Goal: Information Seeking & Learning: Learn about a topic

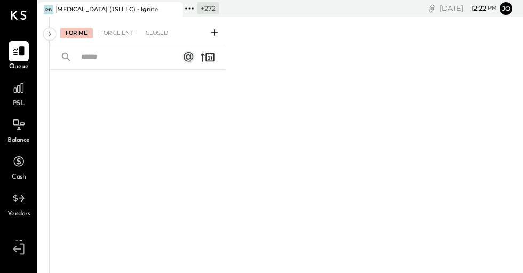
click at [175, 12] on icon at bounding box center [173, 9] width 13 height 13
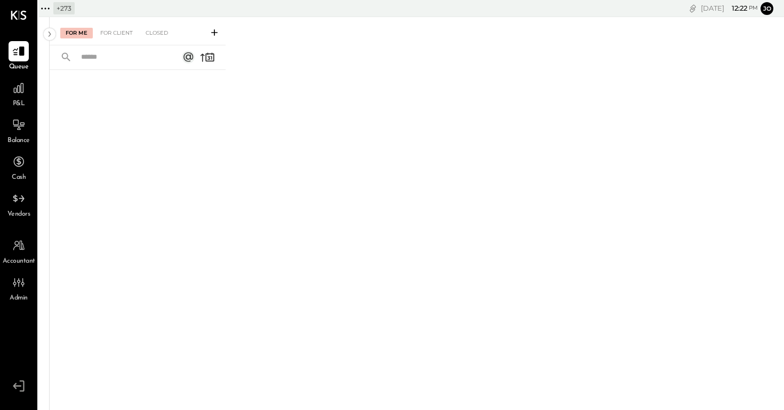
click at [44, 9] on icon at bounding box center [45, 9] width 14 height 14
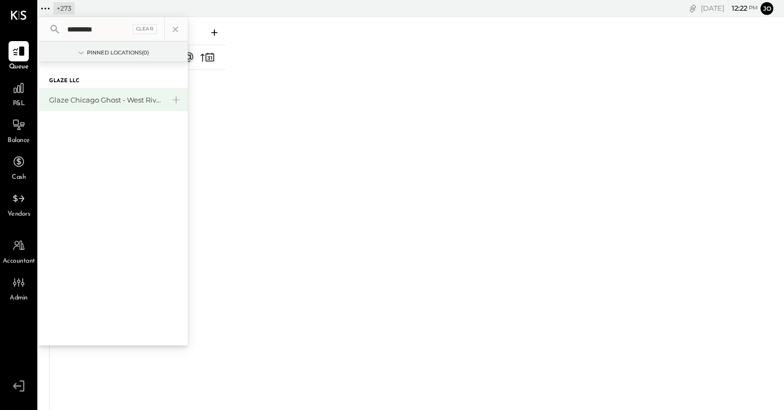
type input "*********"
click at [132, 99] on div "Glaze Chicago Ghost - West River Rice LLC" at bounding box center [106, 100] width 115 height 10
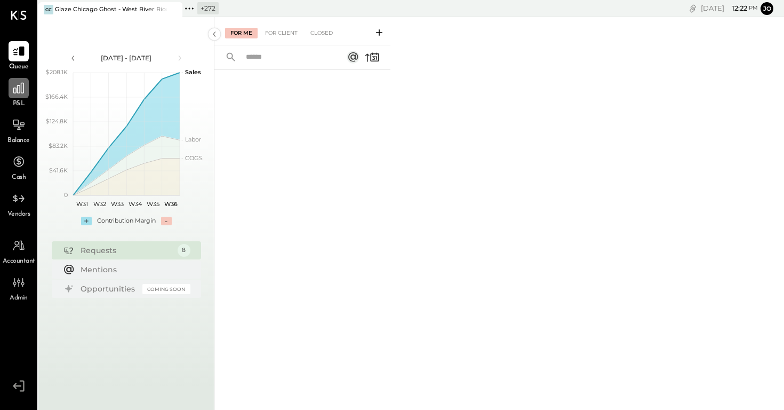
click at [20, 84] on icon at bounding box center [19, 88] width 14 height 14
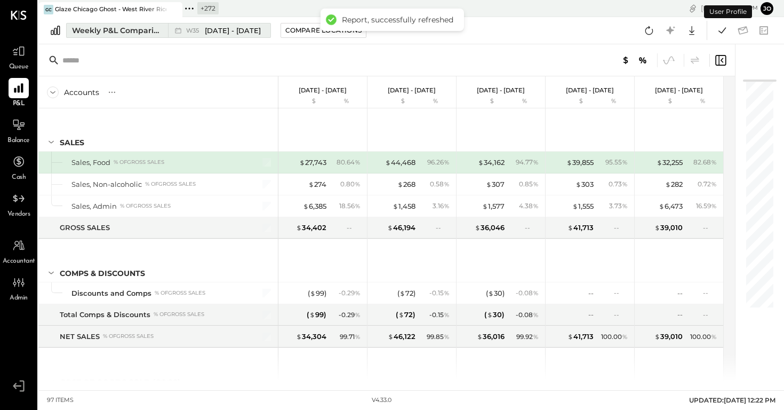
click at [147, 36] on button "Weekly P&L Comparison W35 [DATE] - [DATE]" at bounding box center [168, 30] width 205 height 15
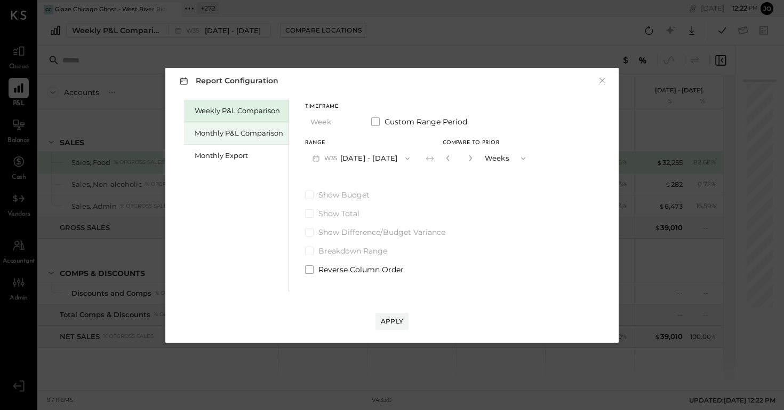
click at [227, 131] on div "Monthly P&L Comparison" at bounding box center [239, 133] width 89 height 10
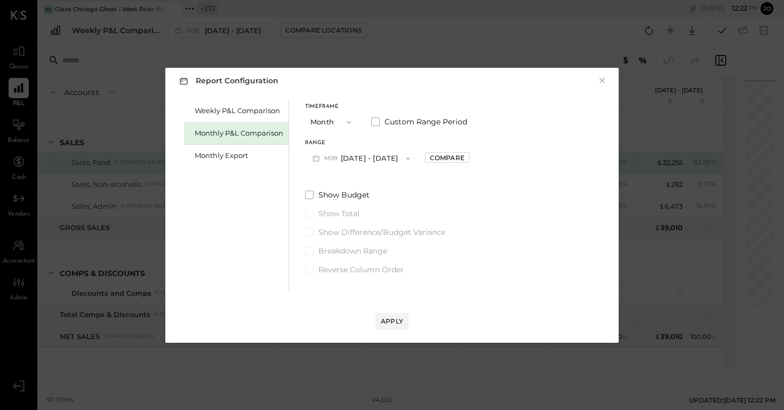
click at [360, 162] on button "M09 [DATE] - [DATE]" at bounding box center [361, 158] width 113 height 20
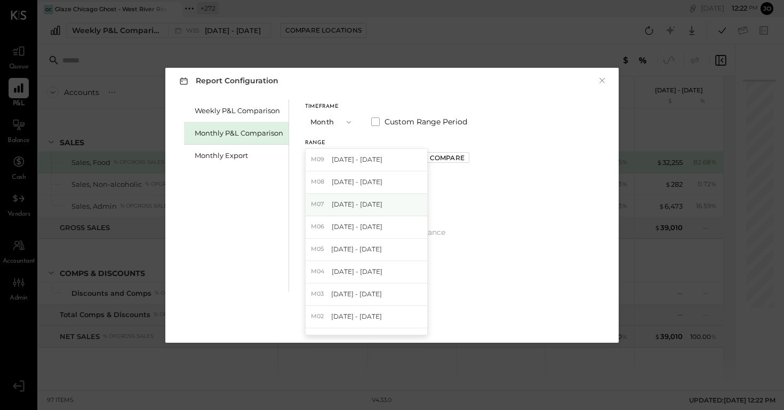
click at [373, 200] on span "[DATE] - [DATE]" at bounding box center [357, 204] width 51 height 9
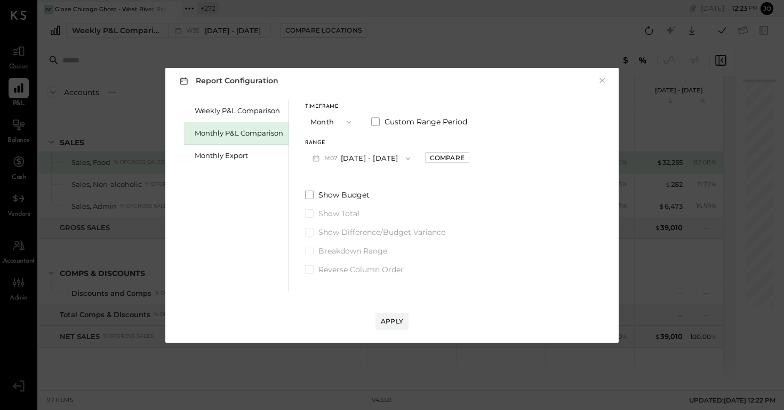
click at [406, 127] on div "Timeframe Month Custom Range Period" at bounding box center [387, 118] width 164 height 28
click at [406, 123] on span "Custom Range Period" at bounding box center [426, 121] width 83 height 11
click at [369, 154] on button "[DATE]" at bounding box center [337, 158] width 64 height 20
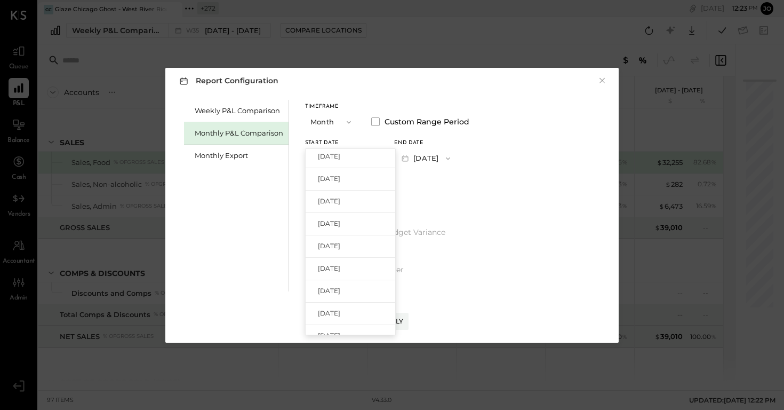
scroll to position [60, 0]
click at [364, 273] on div "[DATE]" at bounding box center [351, 279] width 90 height 22
click at [458, 157] on button "[DATE]" at bounding box center [426, 158] width 64 height 20
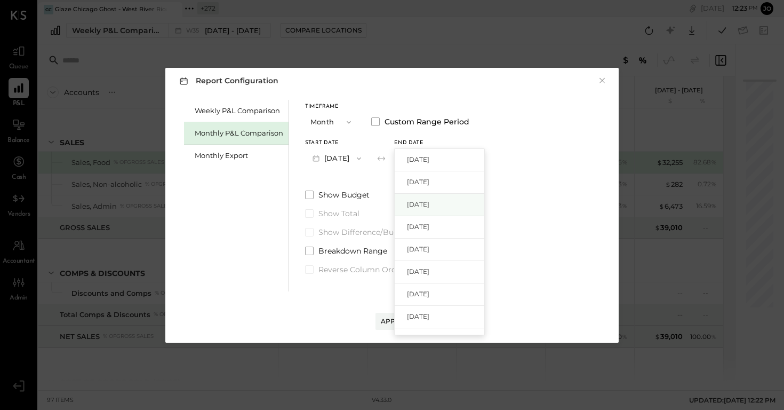
click at [456, 202] on div "[DATE]" at bounding box center [440, 205] width 90 height 22
click at [396, 273] on div "Apply" at bounding box center [392, 320] width 22 height 9
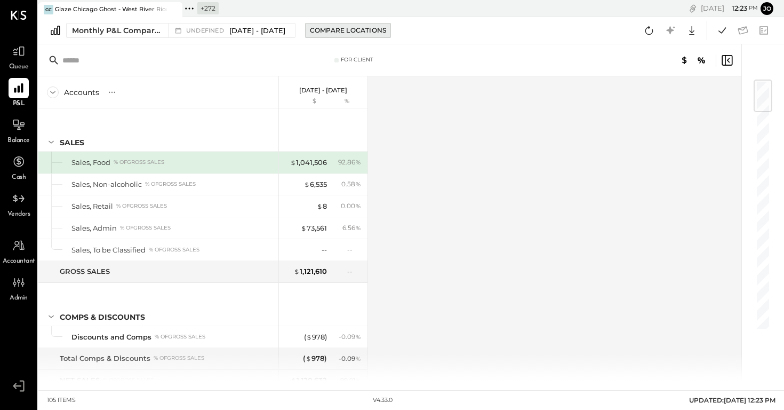
click at [338, 26] on div "Compare Locations" at bounding box center [348, 30] width 76 height 9
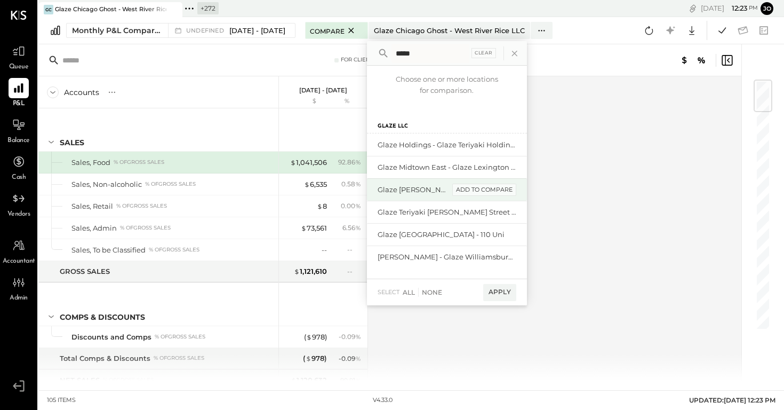
type input "*****"
click at [492, 189] on div "add to compare" at bounding box center [485, 190] width 64 height 13
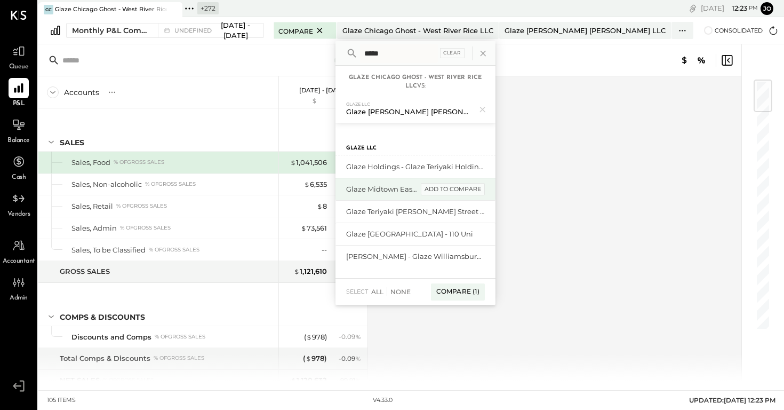
click at [449, 190] on div "add to compare" at bounding box center [453, 189] width 64 height 13
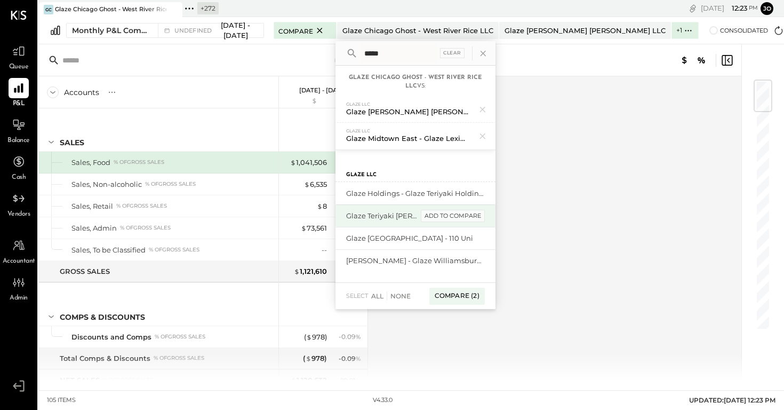
click at [451, 213] on div "add to compare" at bounding box center [453, 216] width 64 height 13
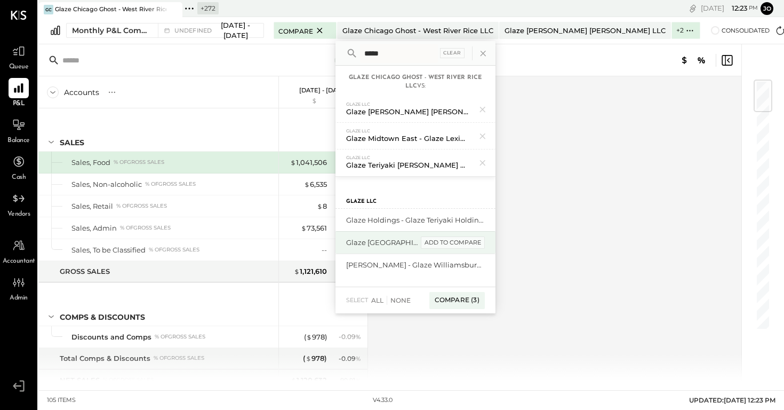
click at [451, 240] on div "add to compare" at bounding box center [453, 242] width 64 height 13
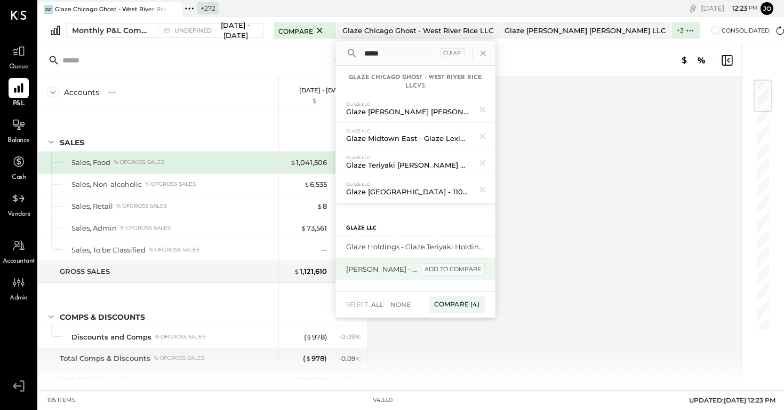
click at [451, 268] on div "add to compare" at bounding box center [453, 269] width 64 height 13
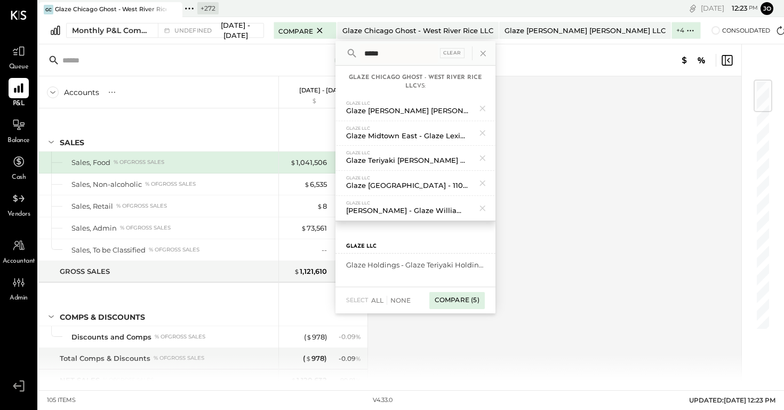
click at [455, 273] on div "Compare (5)" at bounding box center [458, 300] width 56 height 17
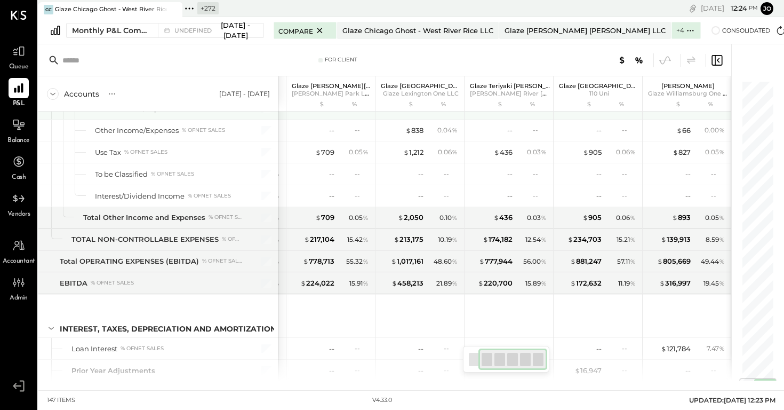
scroll to position [2506, 0]
click at [189, 8] on icon at bounding box center [189, 8] width 2 height 2
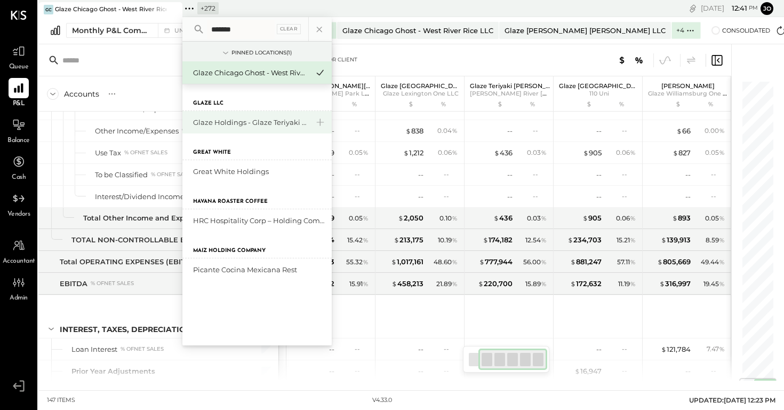
type input "*******"
click at [237, 121] on div "Glaze Holdings - Glaze Teriyaki Holdings LLC" at bounding box center [250, 122] width 115 height 10
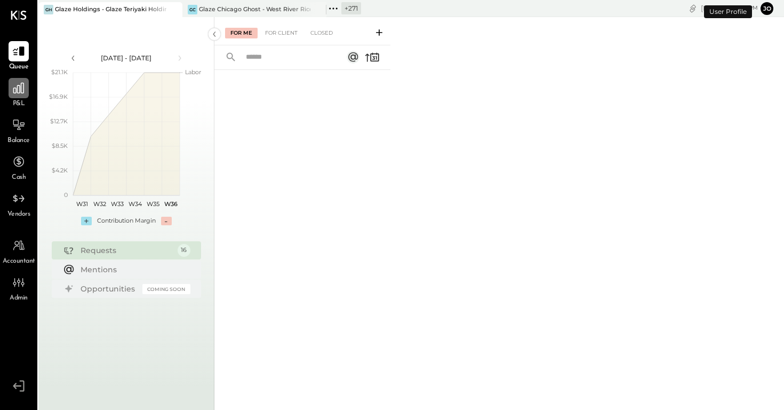
click at [18, 85] on icon at bounding box center [19, 88] width 14 height 14
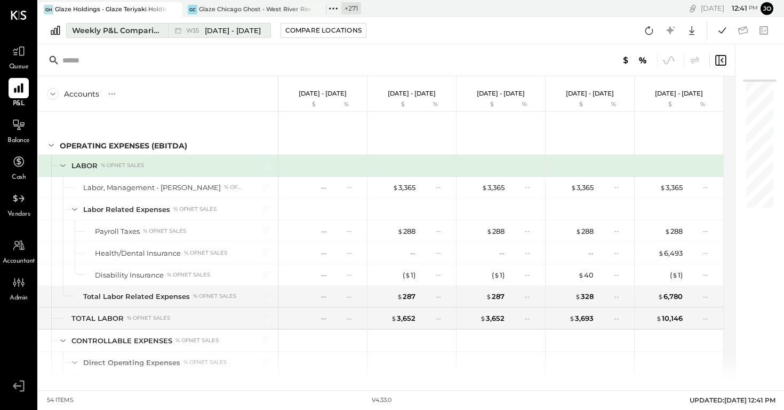
click at [173, 27] on icon at bounding box center [178, 30] width 11 height 11
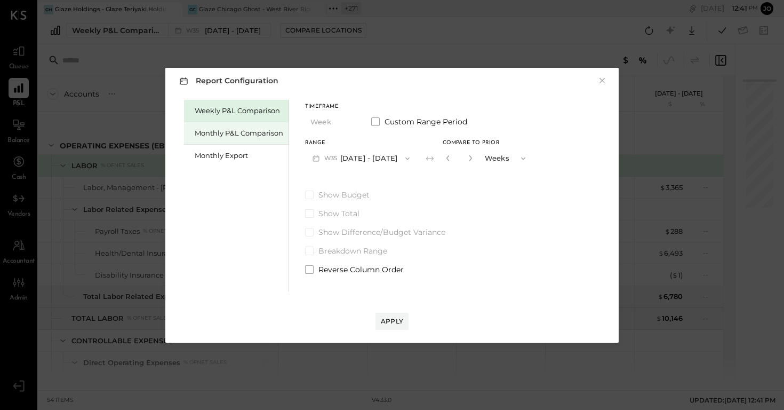
click at [218, 137] on div "Monthly P&L Comparison" at bounding box center [239, 133] width 89 height 10
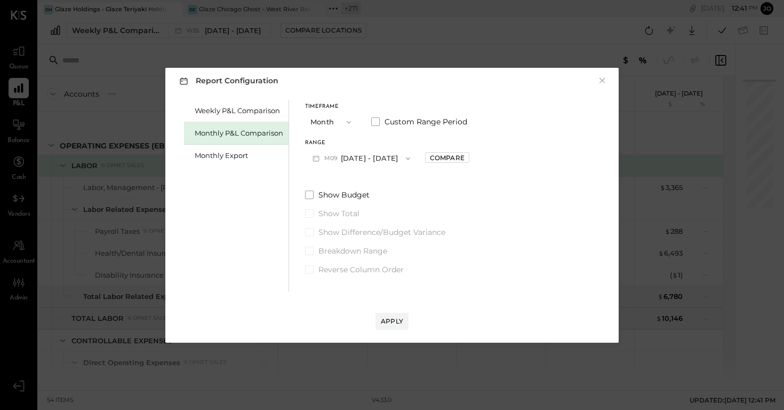
click at [334, 168] on button "M09 [DATE] - [DATE]" at bounding box center [361, 158] width 113 height 20
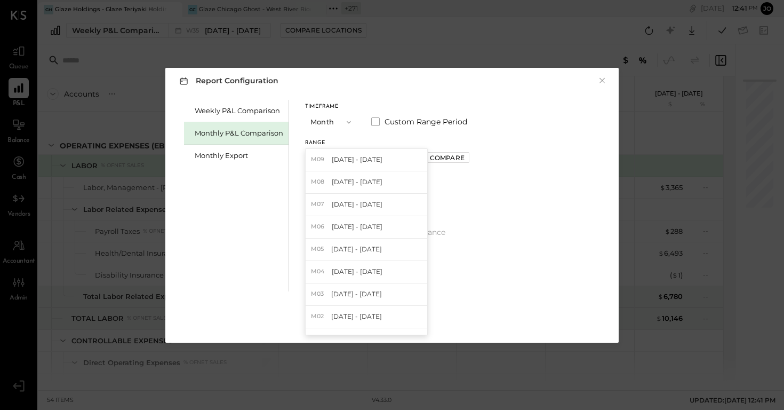
click at [443, 179] on div "Timeframe Month Custom Range Period Range M09 [DATE] - [DATE] M09 [DATE] - [DAT…" at bounding box center [387, 187] width 164 height 175
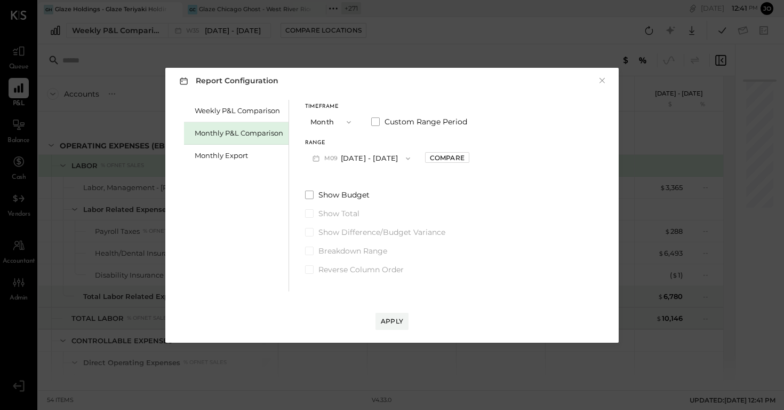
click at [386, 158] on button "M09 [DATE] - [DATE]" at bounding box center [361, 158] width 113 height 20
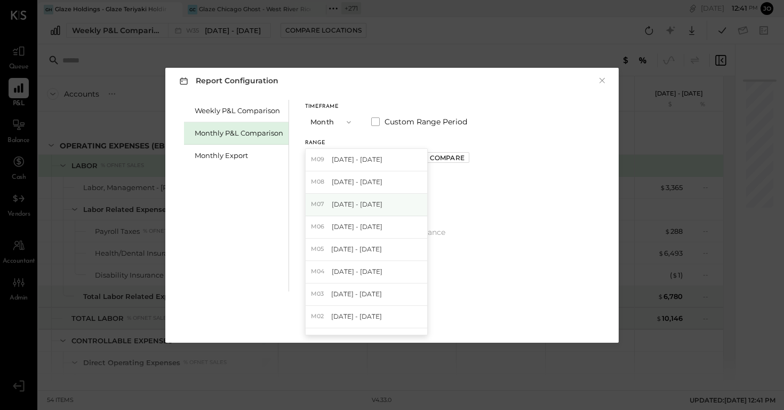
click at [383, 203] on div "M07 [DATE] - [DATE]" at bounding box center [367, 205] width 122 height 22
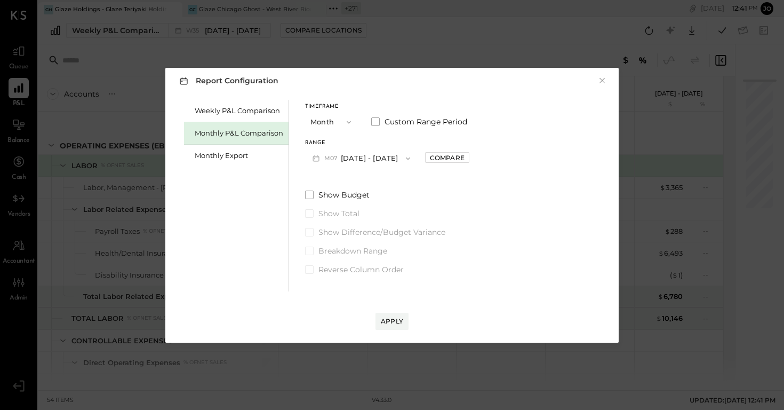
click at [432, 167] on div "Range M07 [DATE] - [DATE] Compare" at bounding box center [387, 154] width 164 height 28
click at [437, 161] on div "Compare" at bounding box center [447, 157] width 35 height 9
click at [457, 161] on input "*" at bounding box center [460, 158] width 14 height 18
click at [468, 161] on icon "button" at bounding box center [471, 158] width 6 height 6
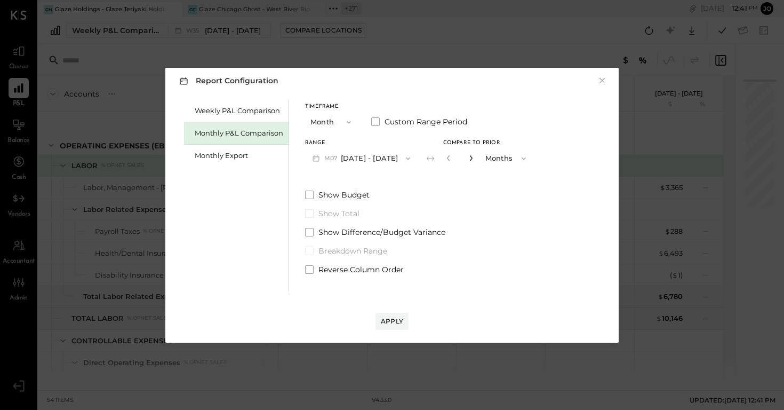
click at [468, 161] on icon "button" at bounding box center [471, 158] width 6 height 6
type input "*"
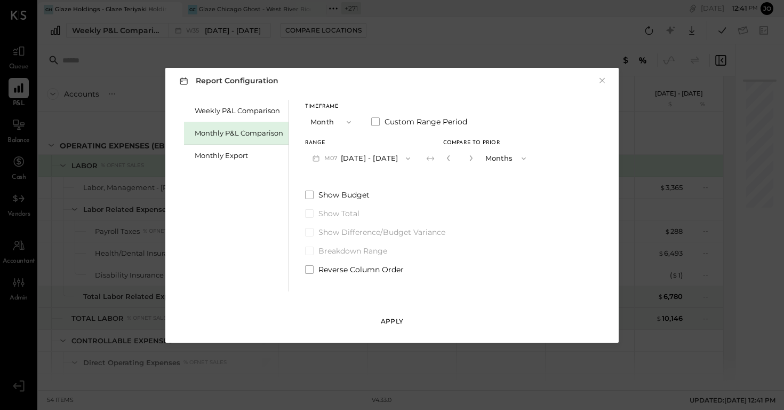
click at [403, 273] on button "Apply" at bounding box center [392, 321] width 33 height 17
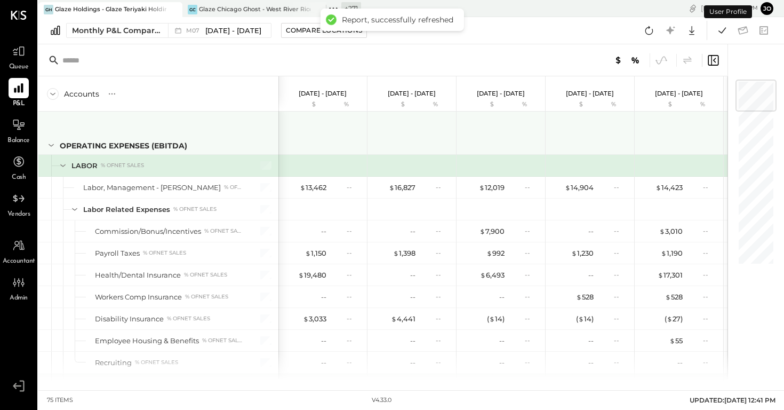
click at [474, 133] on div at bounding box center [502, 131] width 80 height 39
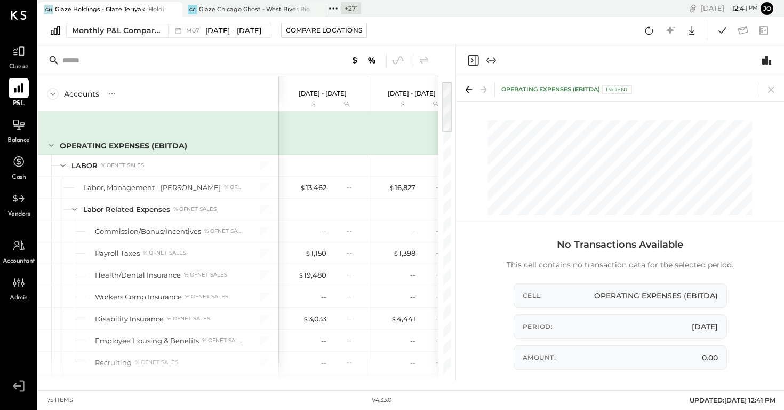
click at [522, 98] on div "OPERATING EXPENSES (EBITDA) Parent" at bounding box center [620, 88] width 328 height 25
click at [522, 92] on icon at bounding box center [771, 89] width 15 height 15
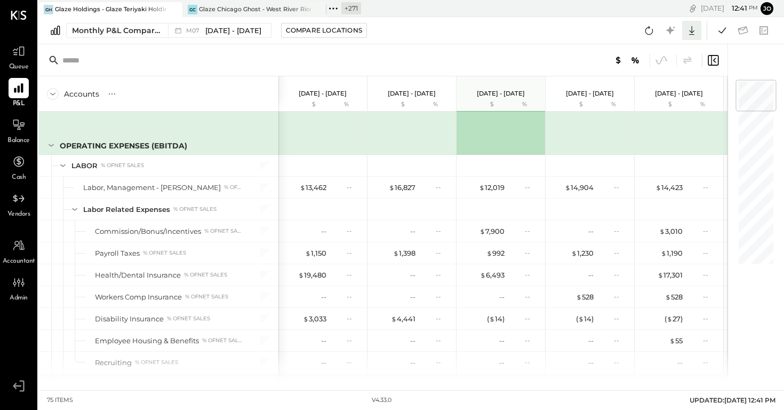
click at [522, 31] on icon at bounding box center [691, 30] width 5 height 9
click at [522, 96] on div "Excel" at bounding box center [658, 93] width 85 height 22
click at [130, 38] on div "Monthly P&L Comparison M07 [DATE] - [DATE] Compare Locations CSV Google Sheets …" at bounding box center [411, 30] width 746 height 27
click at [130, 32] on div "Monthly P&L Comparison" at bounding box center [117, 30] width 90 height 11
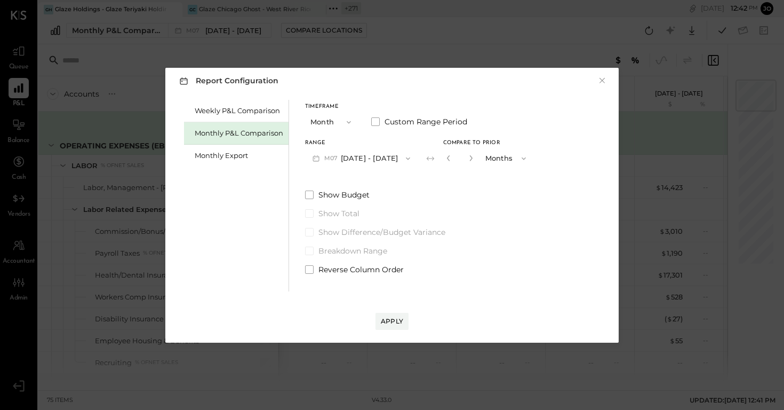
click at [343, 124] on span "button" at bounding box center [346, 122] width 14 height 9
click at [394, 128] on div "Timeframe Month Month Quarter YTD Year Custom Range Period" at bounding box center [419, 118] width 228 height 28
click at [401, 122] on span "Custom Range Period" at bounding box center [426, 121] width 83 height 11
click at [363, 157] on icon "button" at bounding box center [359, 158] width 9 height 9
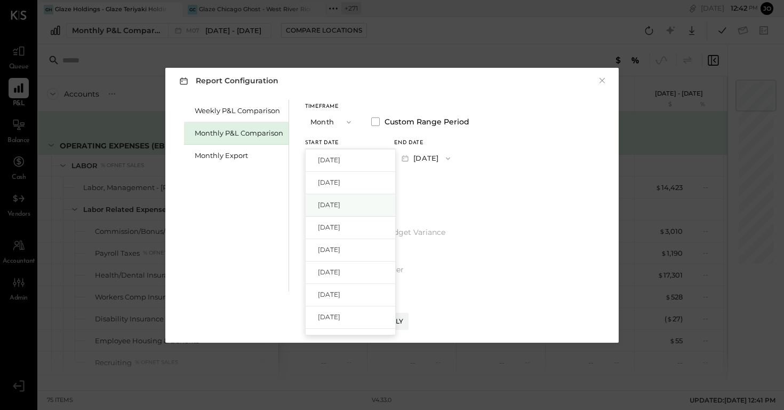
scroll to position [54, 0]
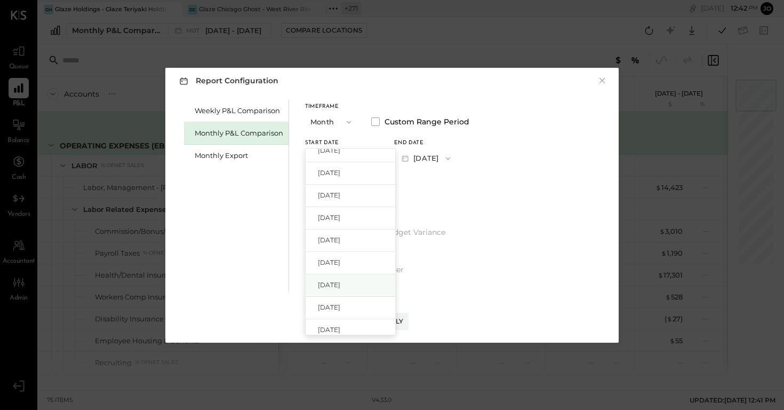
click at [358, 273] on div "[DATE]" at bounding box center [351, 285] width 90 height 22
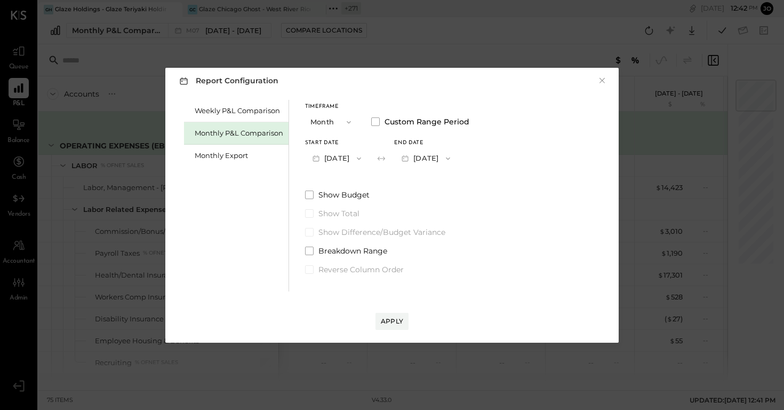
click at [440, 151] on button "[DATE]" at bounding box center [426, 158] width 64 height 20
click at [462, 201] on div "[DATE]" at bounding box center [440, 205] width 90 height 22
click at [394, 273] on div "Apply" at bounding box center [392, 320] width 22 height 9
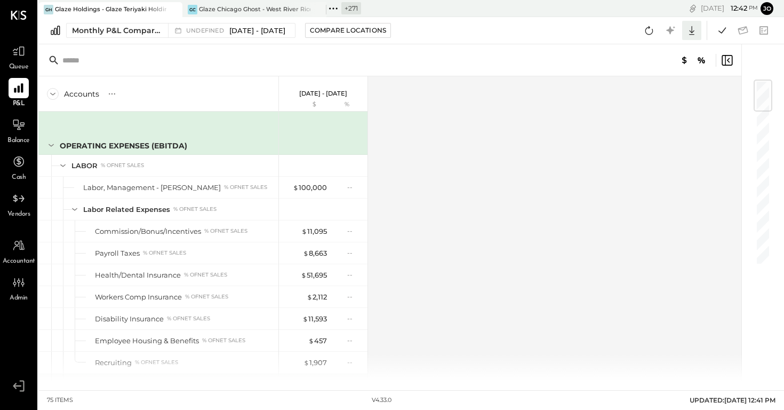
click at [522, 31] on icon at bounding box center [692, 30] width 14 height 14
click at [522, 94] on div "Excel" at bounding box center [658, 93] width 85 height 22
